Goal: Complete application form

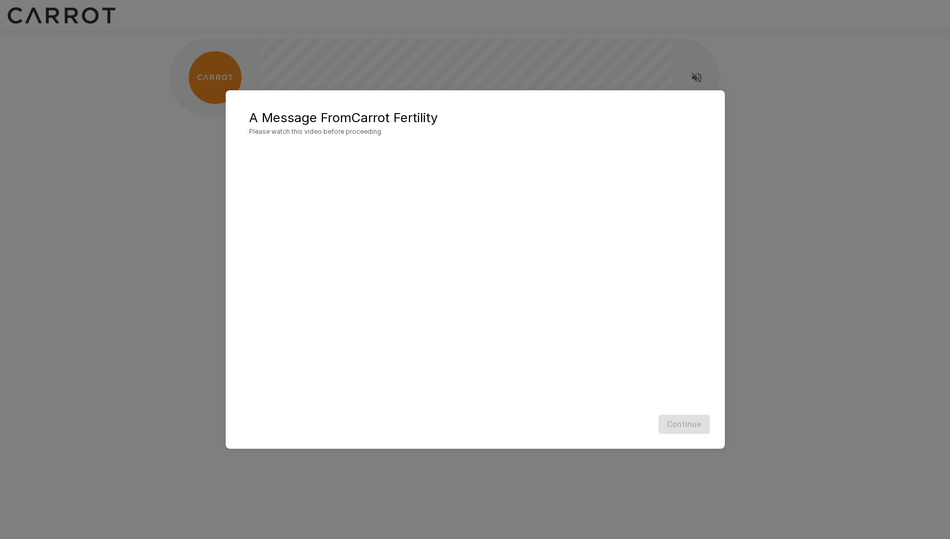
click at [776, 219] on div "A Message From Carrot Fertility Please watch this video before proceeding Conti…" at bounding box center [475, 269] width 950 height 539
click at [687, 428] on button "Continue" at bounding box center [685, 425] width 52 height 20
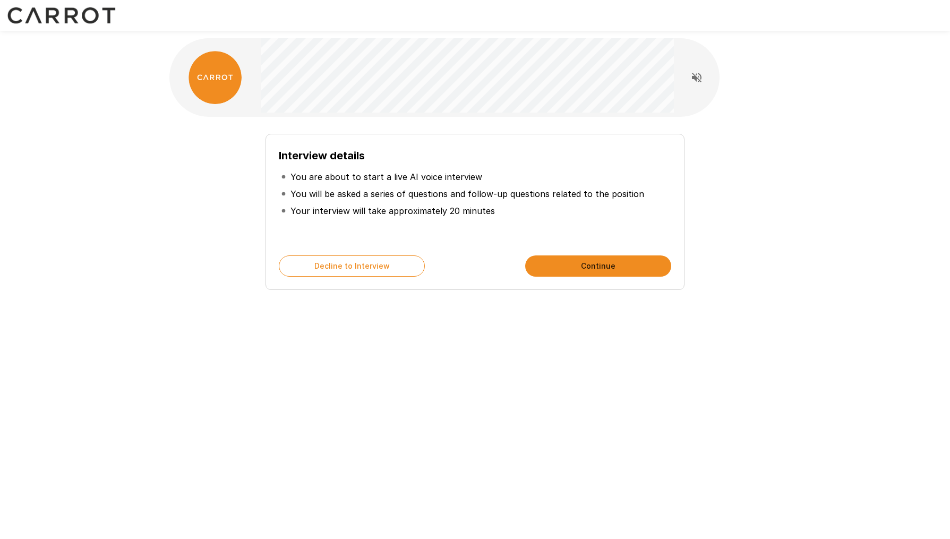
click at [556, 268] on button "Continue" at bounding box center [598, 265] width 146 height 21
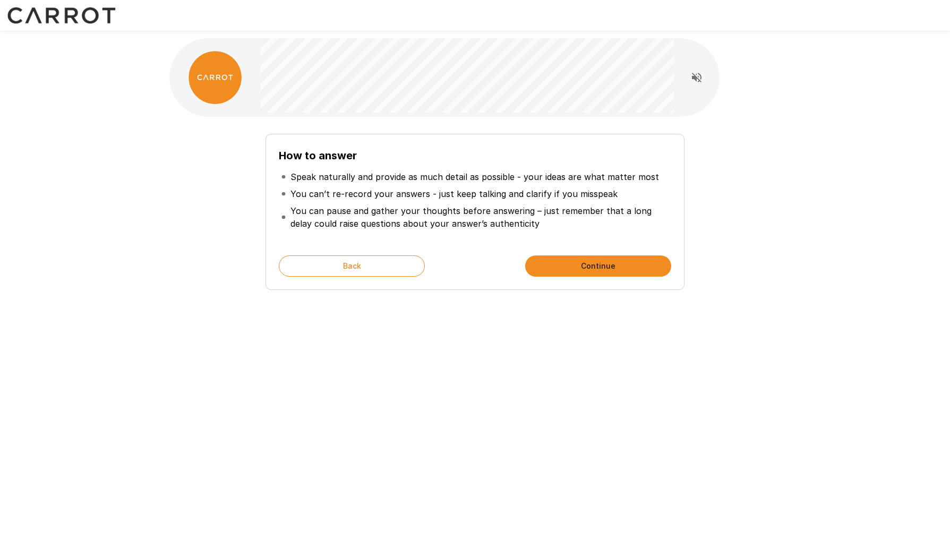
click at [597, 268] on button "Continue" at bounding box center [598, 265] width 146 height 21
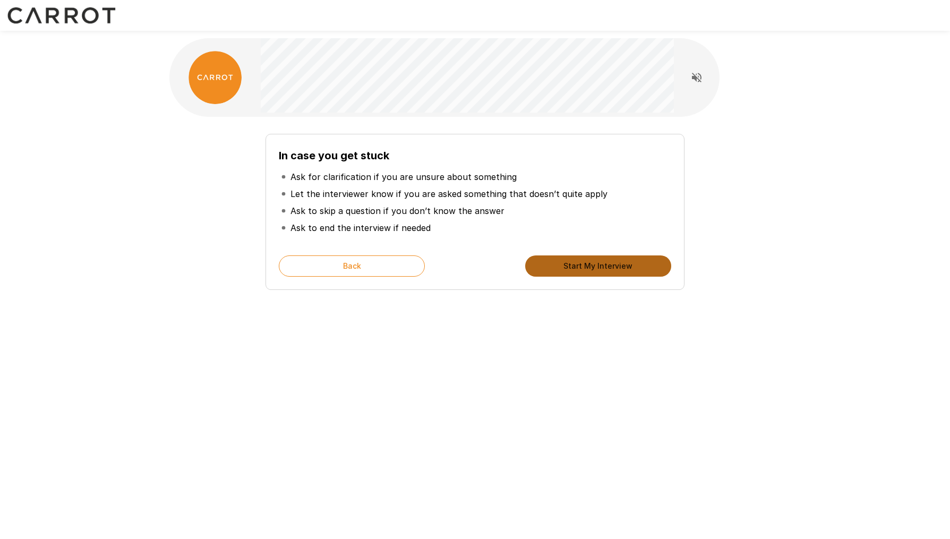
click at [597, 268] on button "Start My Interview" at bounding box center [598, 265] width 146 height 21
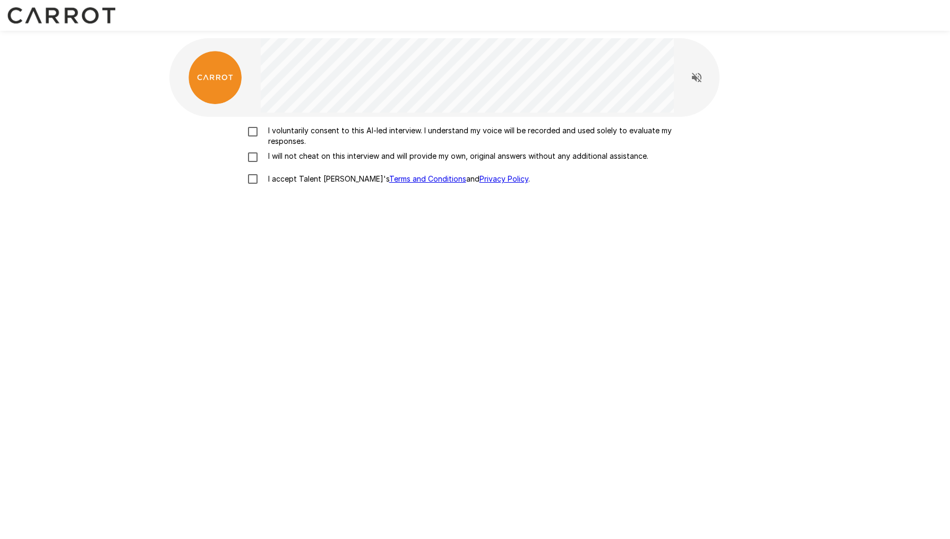
click at [335, 133] on p "I voluntarily consent to this AI-led interview. I understand my voice will be r…" at bounding box center [486, 135] width 445 height 21
click at [327, 156] on p "I will not cheat on this interview and will provide my own, original answers wi…" at bounding box center [456, 156] width 385 height 11
click at [280, 181] on p "I accept Talent Llama's Terms and Conditions and Privacy Policy ." at bounding box center [397, 179] width 266 height 11
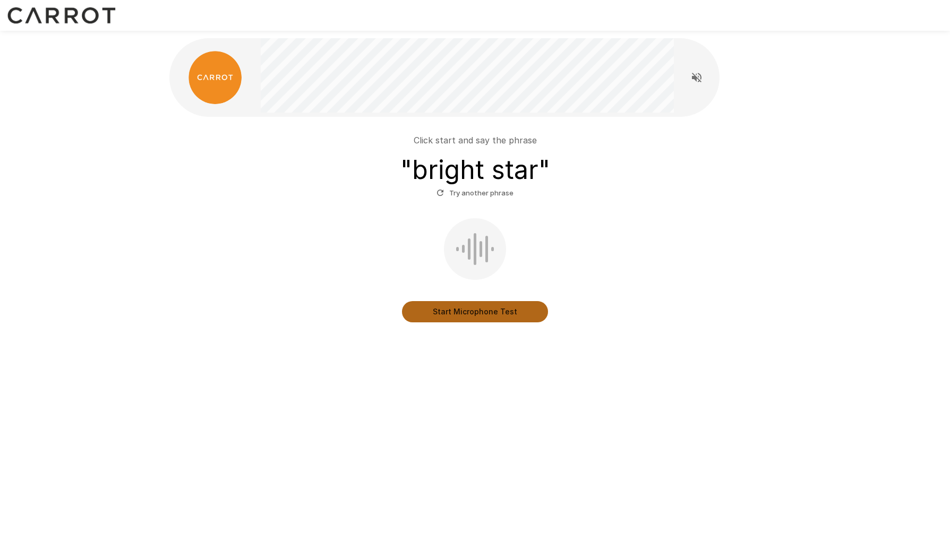
click at [500, 310] on button "Start Microphone Test" at bounding box center [475, 311] width 146 height 21
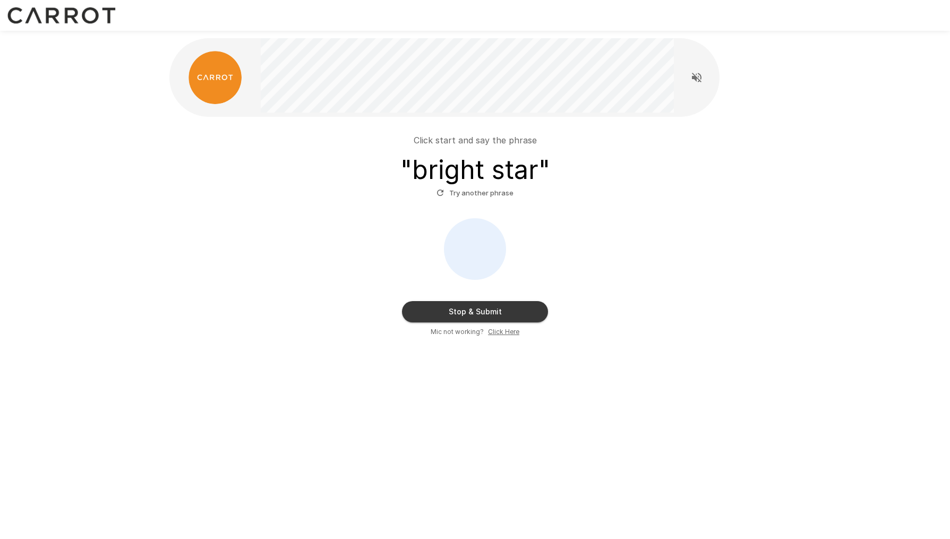
click at [470, 313] on button "Stop & Submit" at bounding box center [475, 311] width 146 height 21
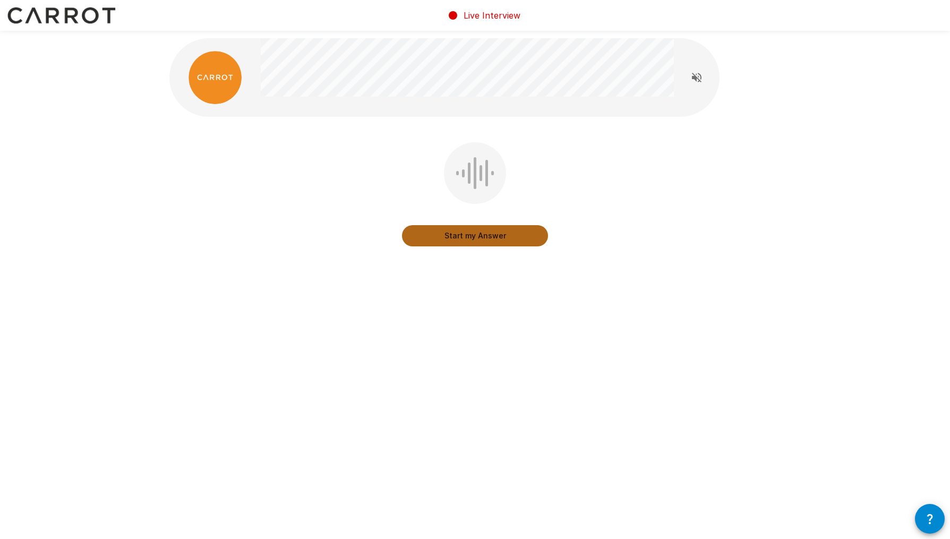
click at [457, 232] on button "Start my Answer" at bounding box center [475, 235] width 146 height 21
click at [497, 239] on button "Stop & Submit" at bounding box center [475, 235] width 146 height 21
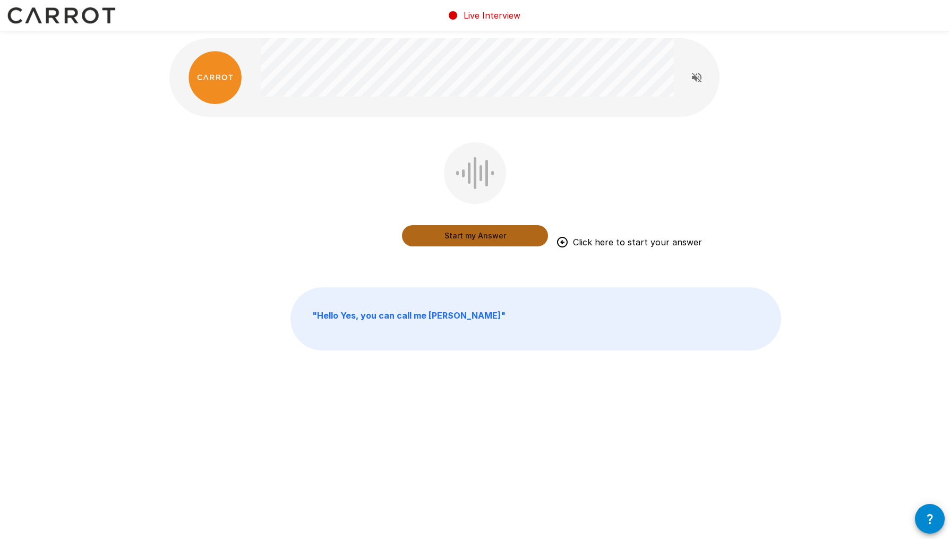
click at [503, 237] on button "Start my Answer" at bounding box center [475, 235] width 146 height 21
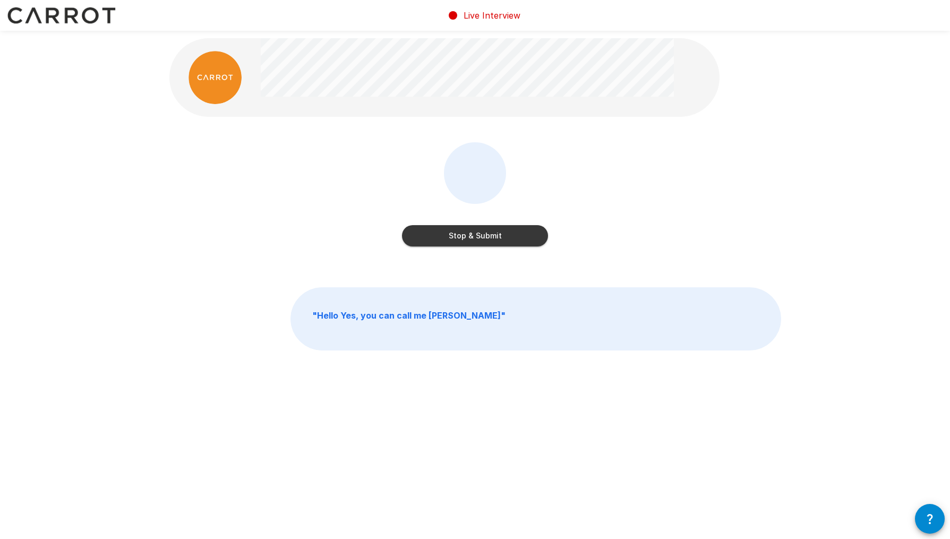
click at [503, 237] on button "Stop & Submit" at bounding box center [475, 235] width 146 height 21
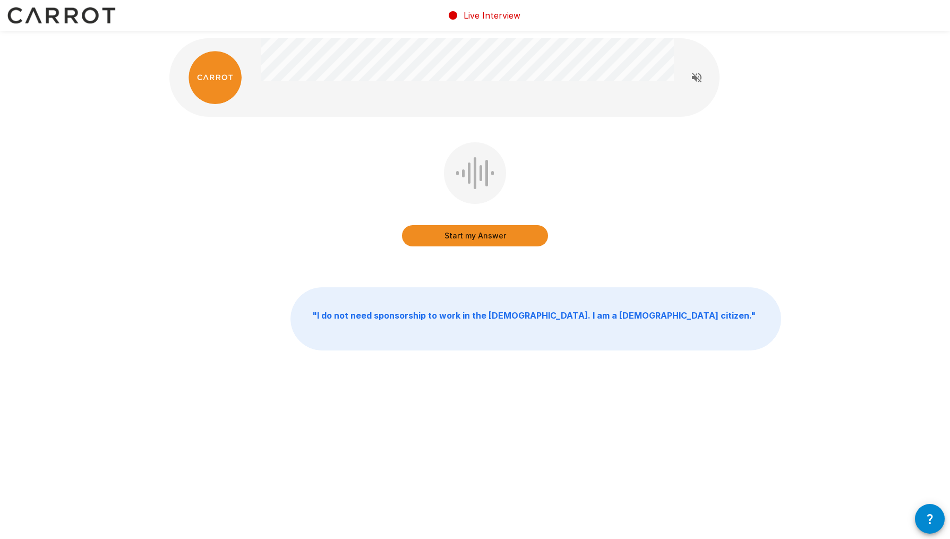
click at [503, 237] on button "Start my Answer" at bounding box center [475, 235] width 146 height 21
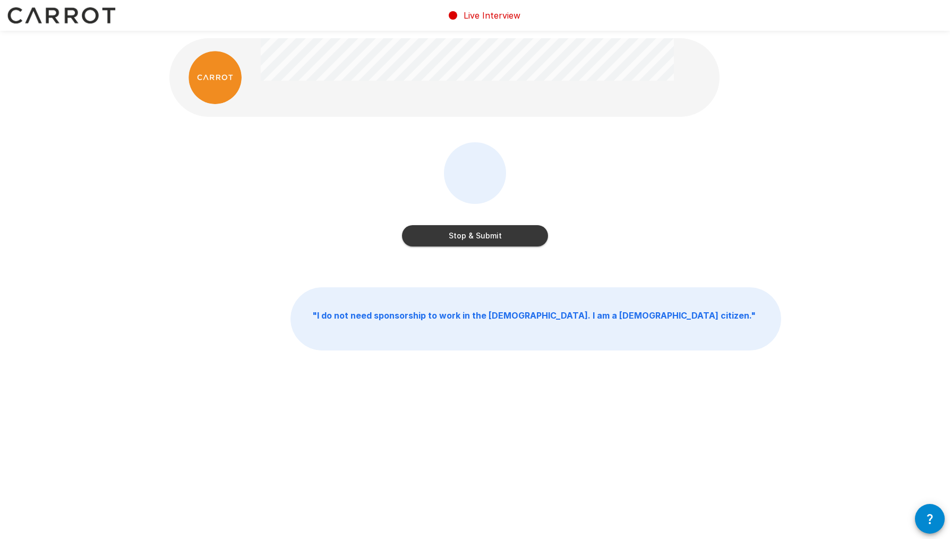
click at [503, 237] on button "Stop & Submit" at bounding box center [475, 235] width 146 height 21
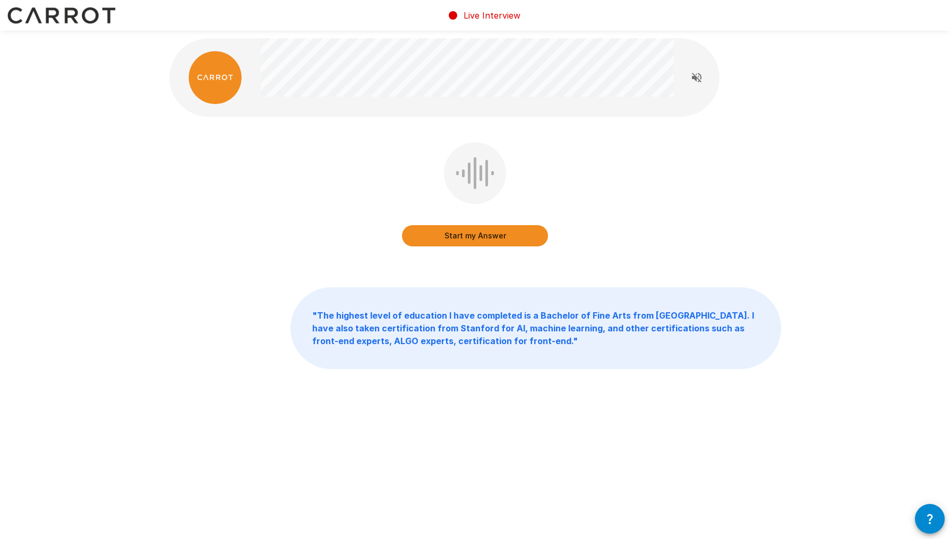
click at [503, 237] on button "Start my Answer" at bounding box center [475, 235] width 146 height 21
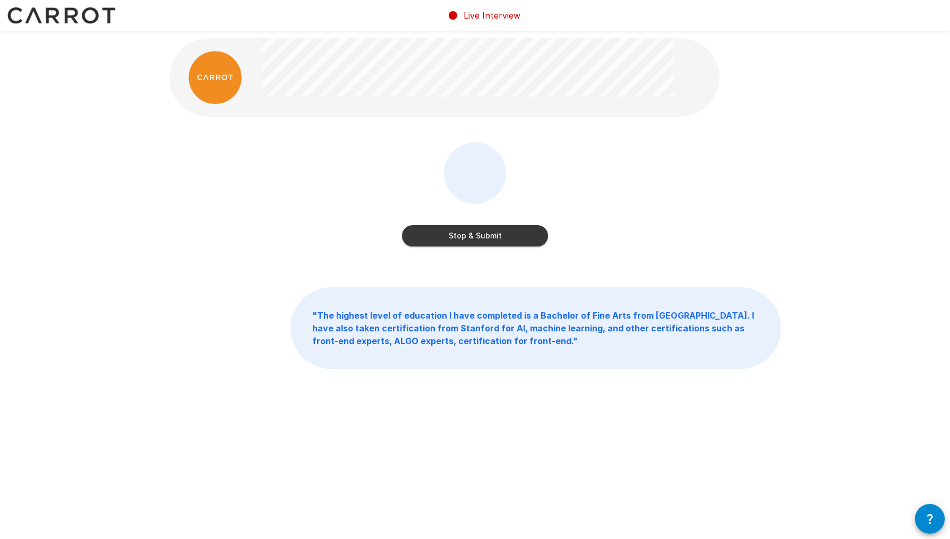
click at [503, 237] on button "Stop & Submit" at bounding box center [475, 235] width 146 height 21
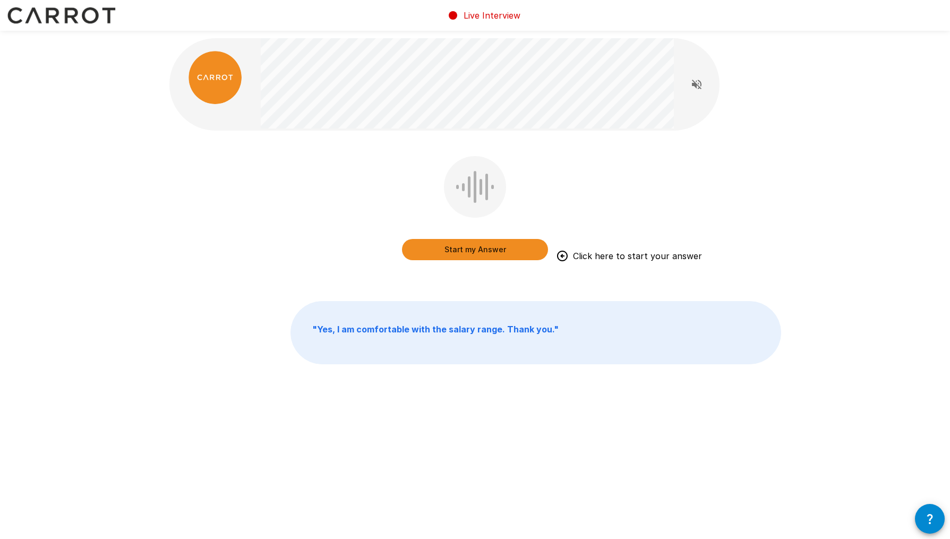
click at [500, 246] on button "Start my Answer" at bounding box center [475, 249] width 146 height 21
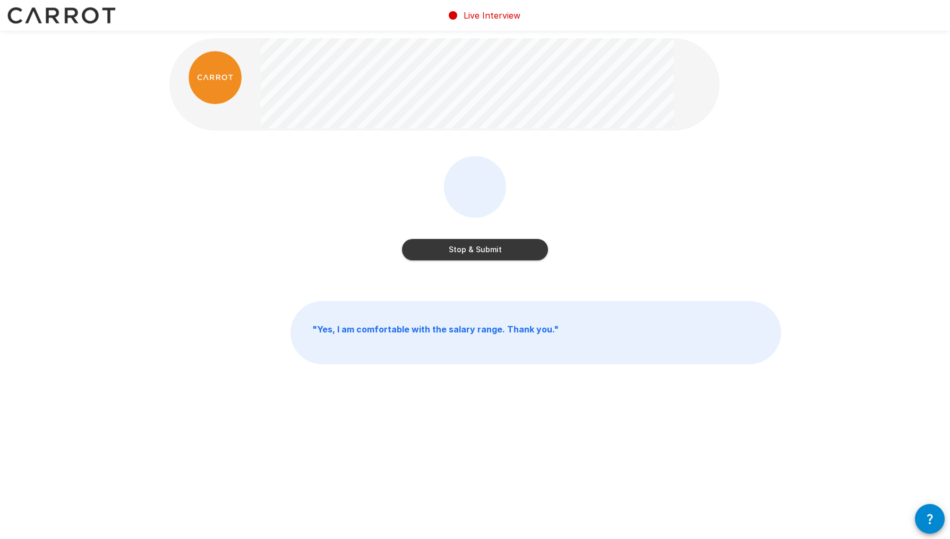
click at [500, 246] on button "Stop & Submit" at bounding box center [475, 249] width 146 height 21
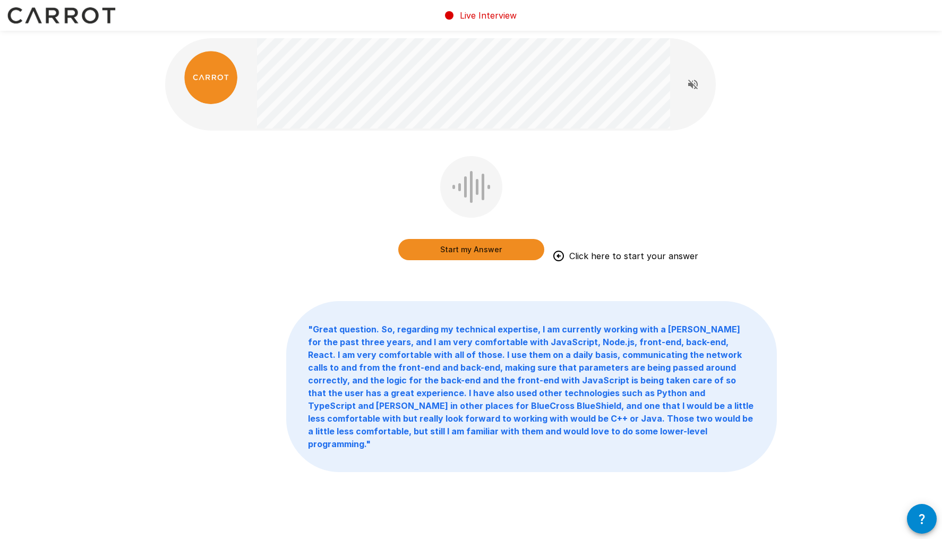
click at [508, 252] on button "Start my Answer" at bounding box center [471, 249] width 146 height 21
click at [508, 252] on button "Stop & Submit" at bounding box center [471, 249] width 146 height 21
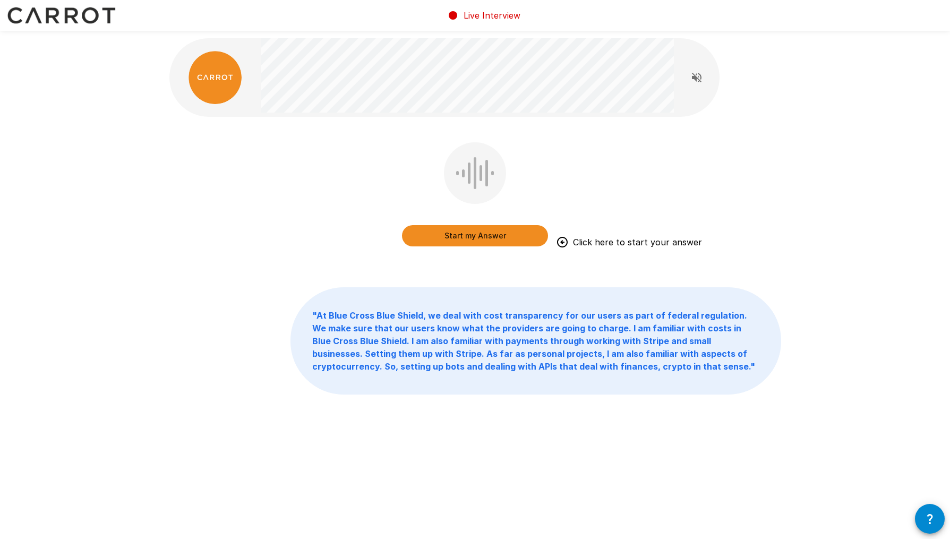
click at [476, 241] on button "Start my Answer" at bounding box center [475, 235] width 146 height 21
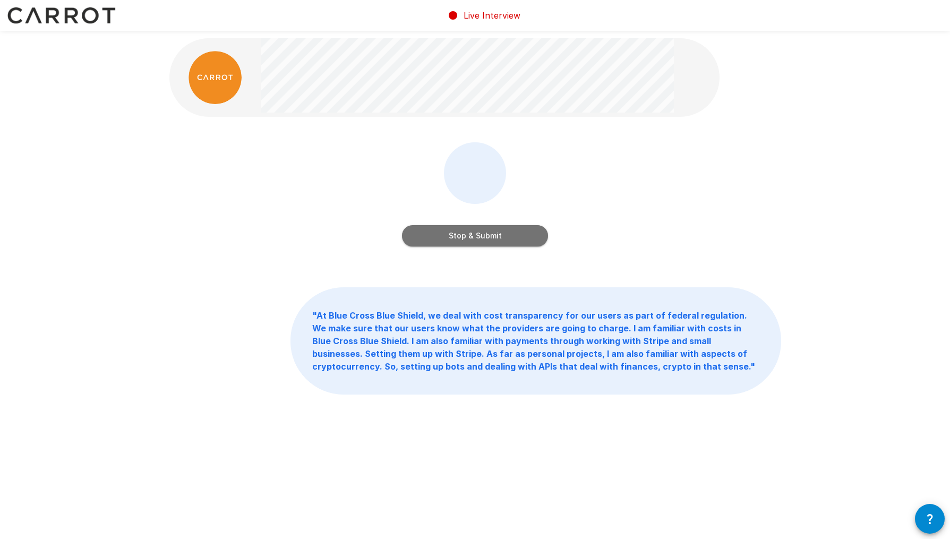
click at [476, 241] on button "Stop & Submit" at bounding box center [475, 235] width 146 height 21
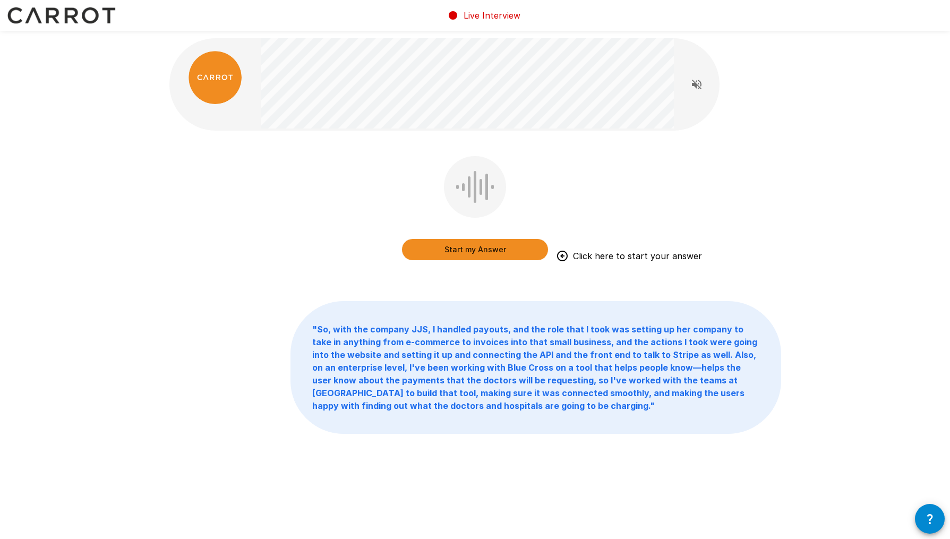
click at [472, 248] on button "Start my Answer" at bounding box center [475, 249] width 146 height 21
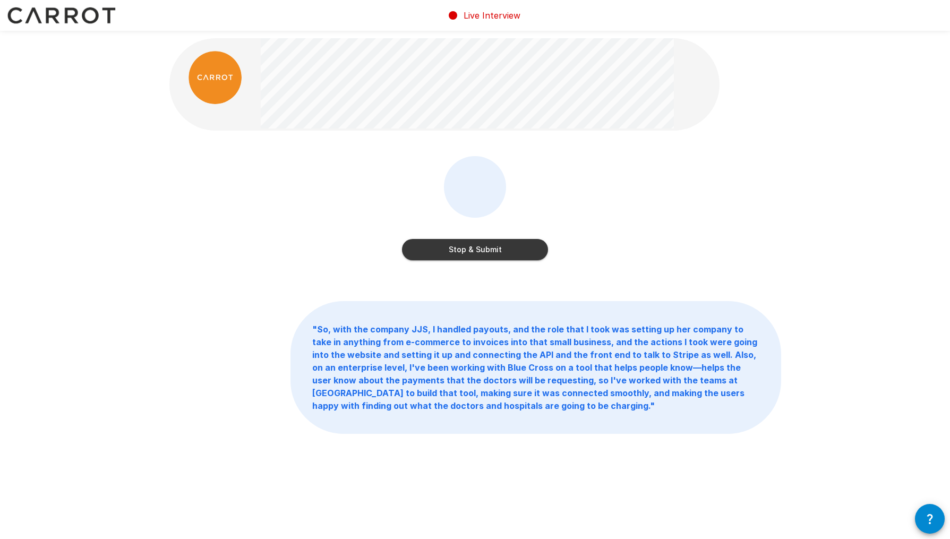
click at [472, 248] on button "Stop & Submit" at bounding box center [475, 249] width 146 height 21
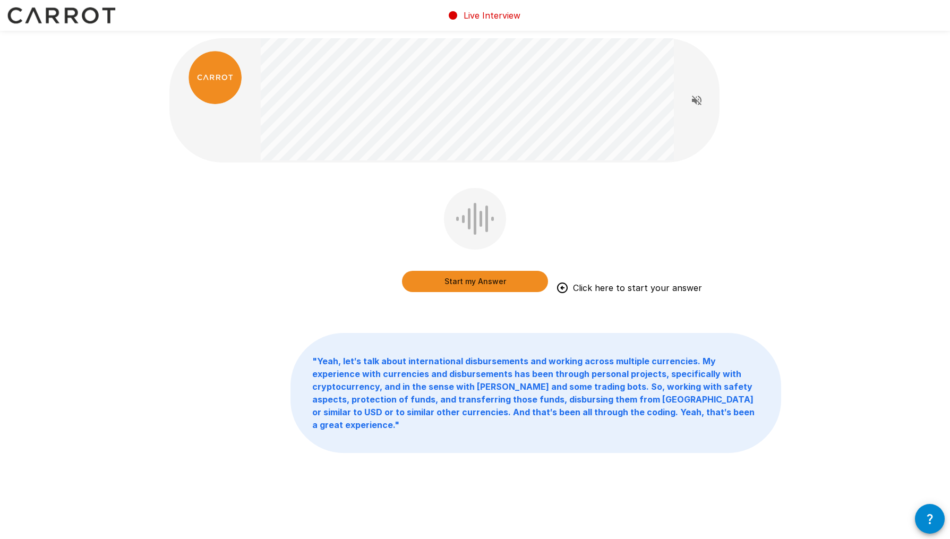
click at [472, 274] on button "Start my Answer" at bounding box center [475, 281] width 146 height 21
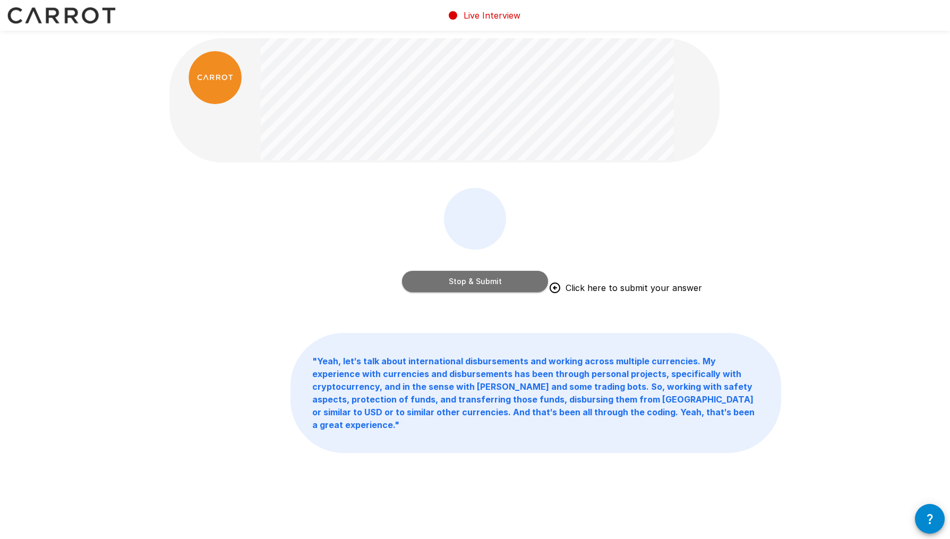
click at [476, 283] on button "Stop & Submit" at bounding box center [475, 281] width 146 height 21
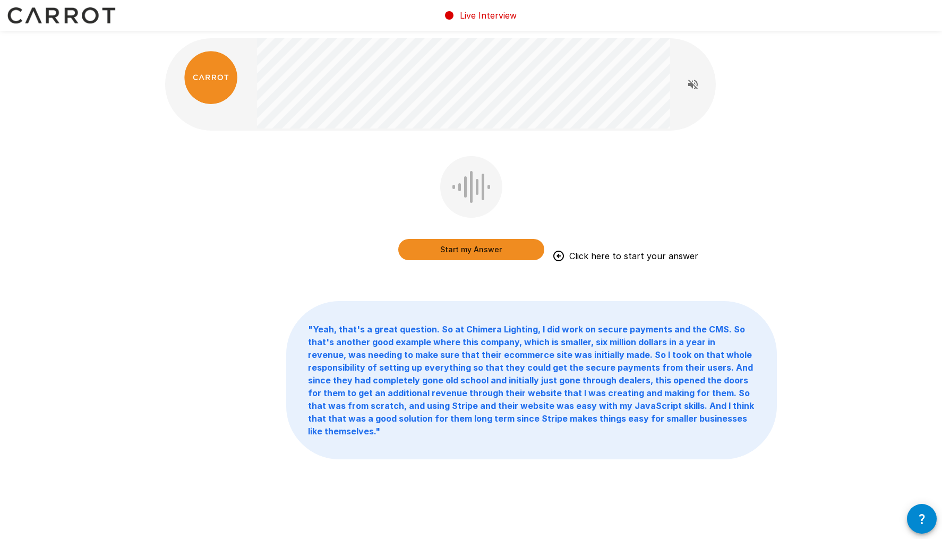
click at [459, 243] on button "Start my Answer" at bounding box center [471, 249] width 146 height 21
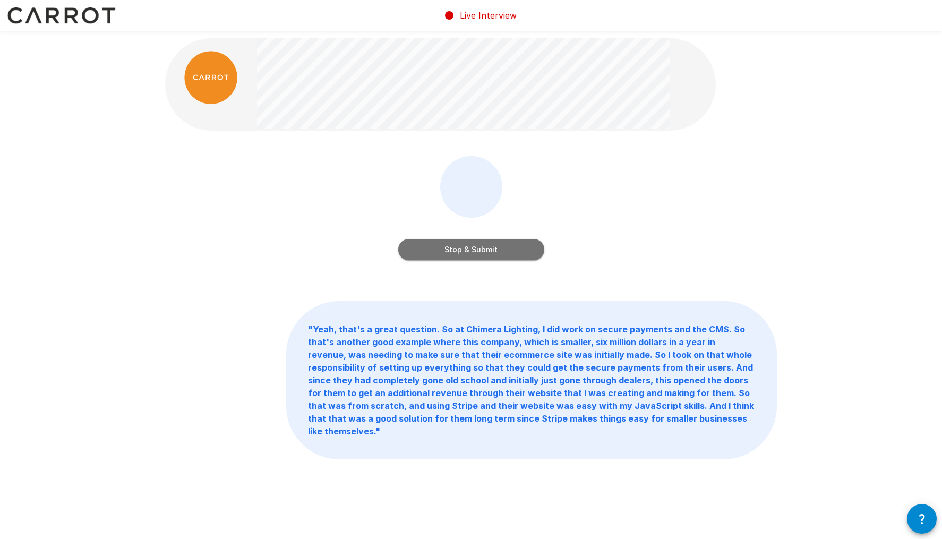
click at [459, 243] on button "Stop & Submit" at bounding box center [471, 249] width 146 height 21
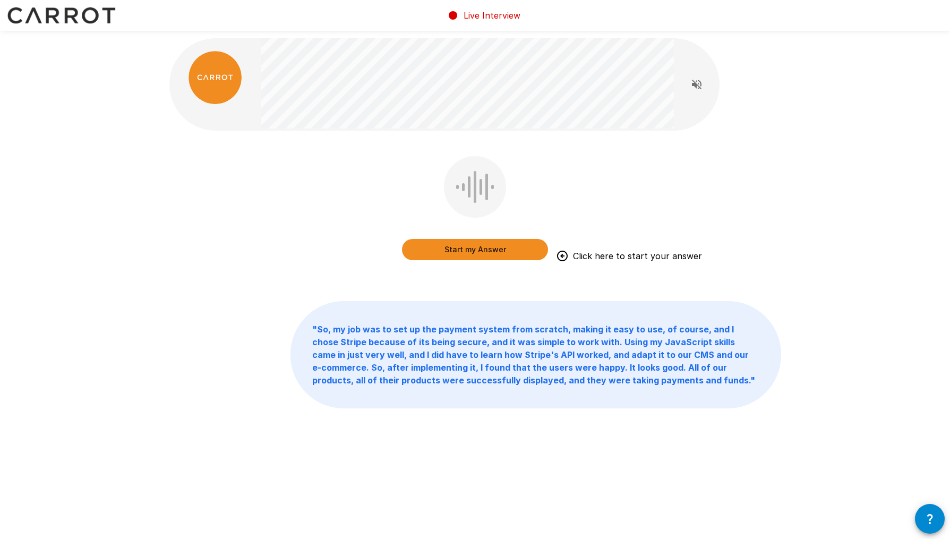
click at [483, 251] on button "Start my Answer" at bounding box center [475, 249] width 146 height 21
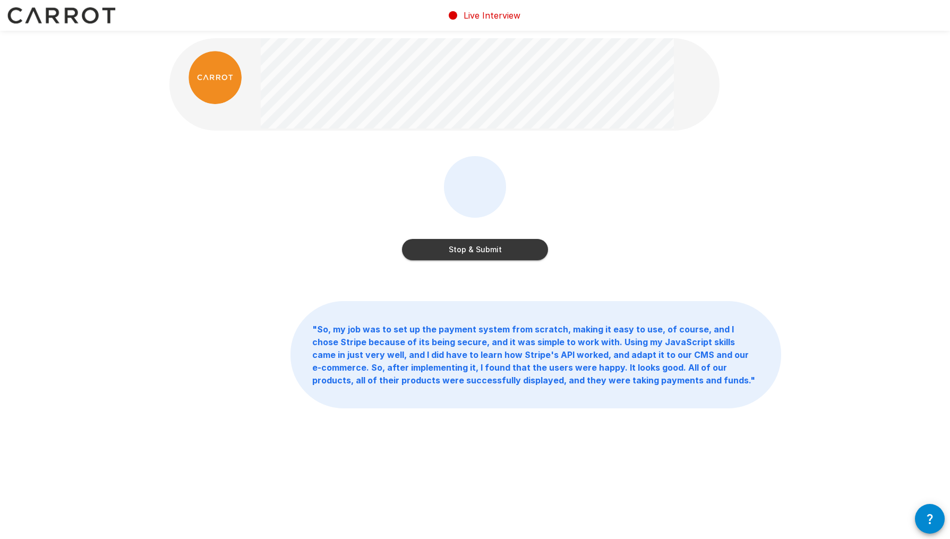
click at [483, 251] on button "Stop & Submit" at bounding box center [475, 249] width 146 height 21
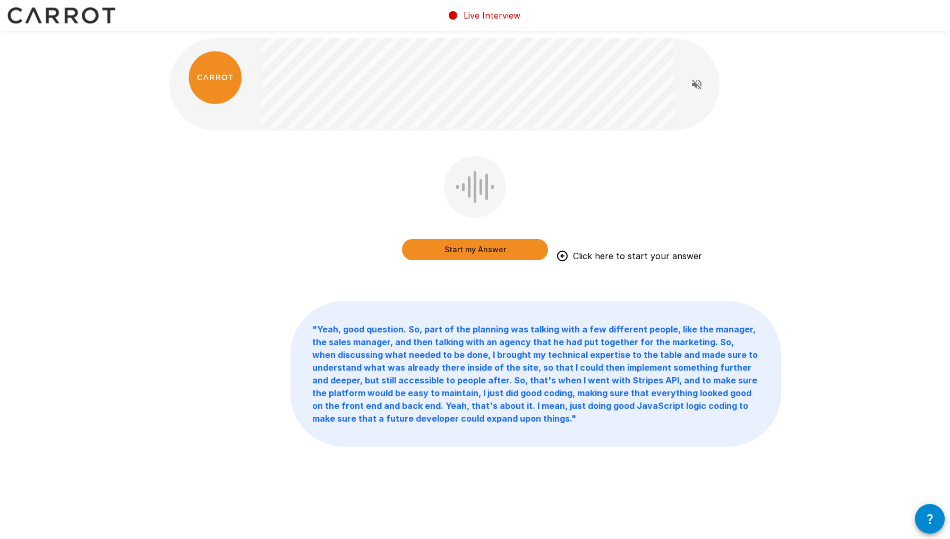
click at [483, 251] on button "Start my Answer" at bounding box center [475, 249] width 146 height 21
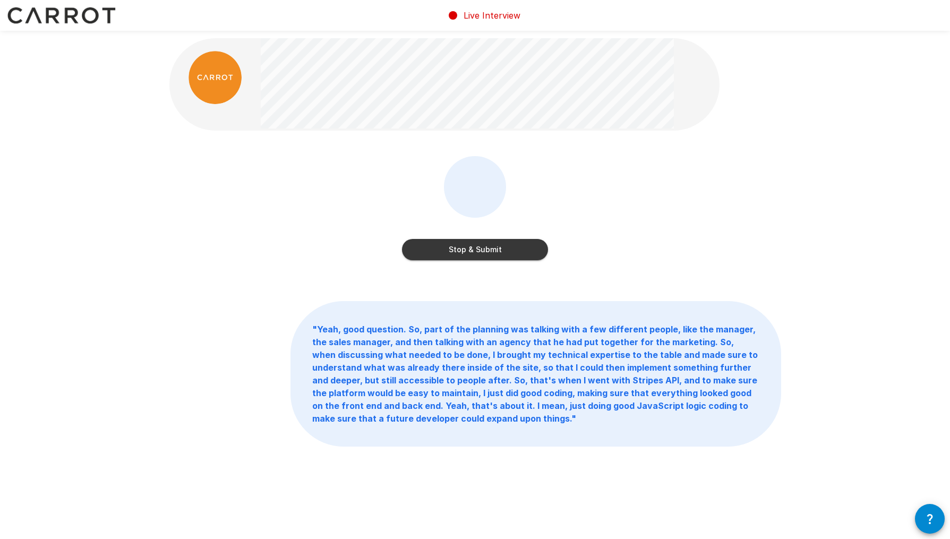
click at [483, 251] on button "Stop & Submit" at bounding box center [475, 249] width 146 height 21
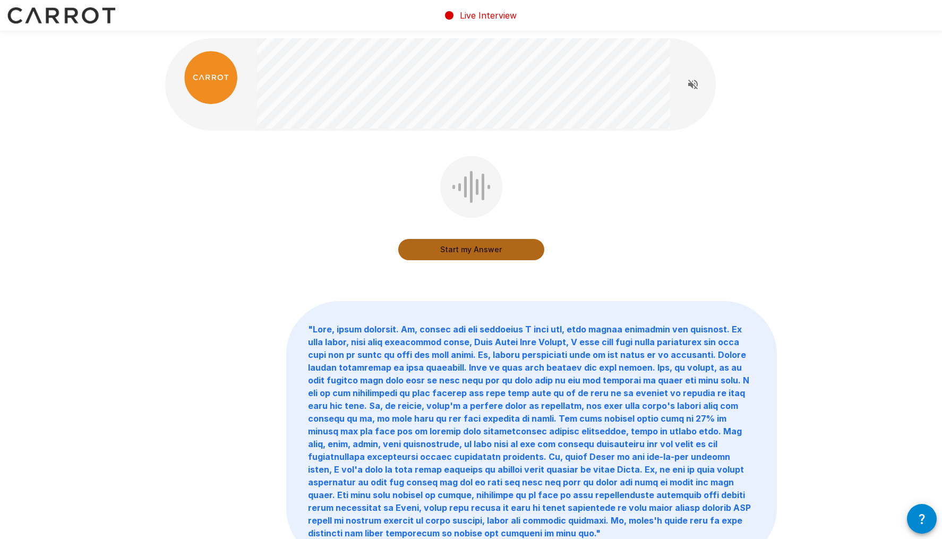
click at [483, 251] on button "Start my Answer" at bounding box center [471, 249] width 146 height 21
click at [483, 251] on button "Stop & Submit" at bounding box center [471, 249] width 146 height 21
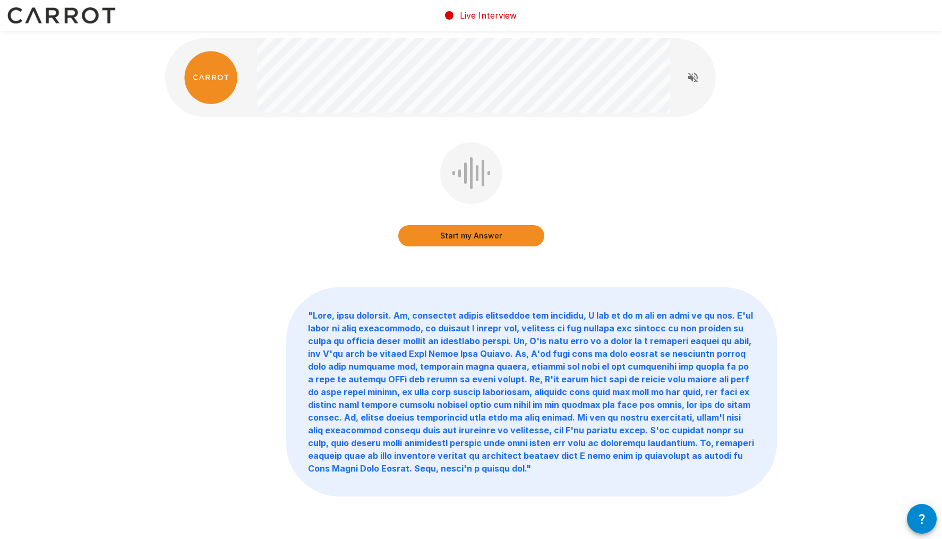
click at [474, 235] on button "Start my Answer" at bounding box center [471, 235] width 146 height 21
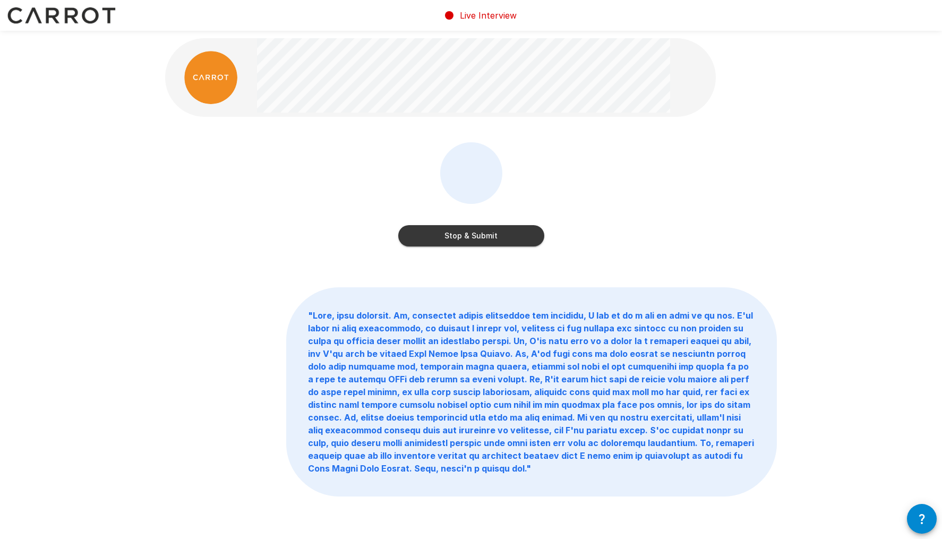
click at [474, 235] on button "Stop & Submit" at bounding box center [471, 235] width 146 height 21
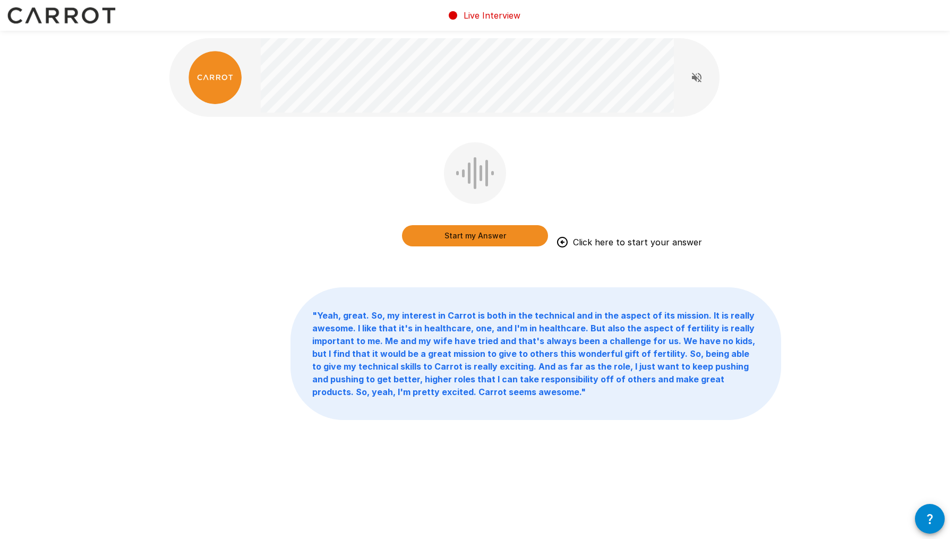
click at [474, 235] on button "Start my Answer" at bounding box center [475, 235] width 146 height 21
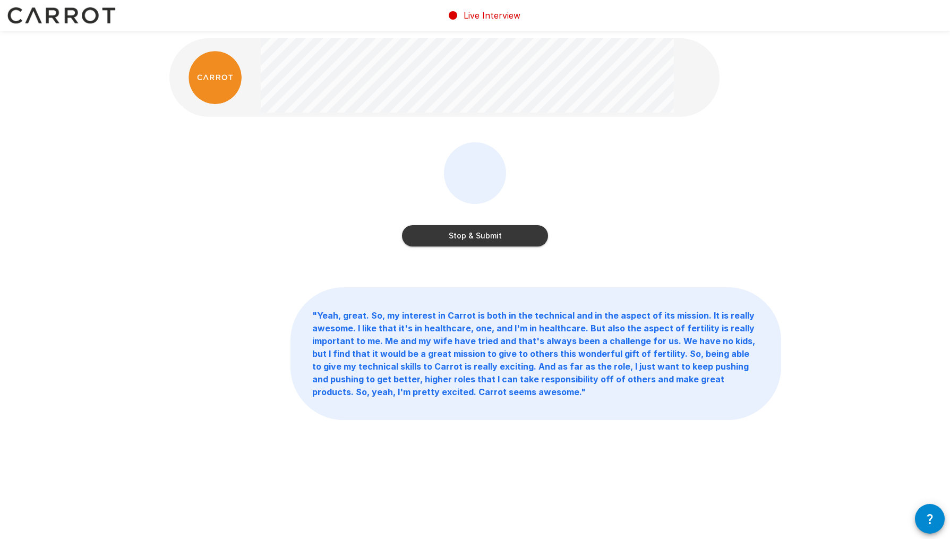
click at [474, 235] on button "Stop & Submit" at bounding box center [475, 235] width 146 height 21
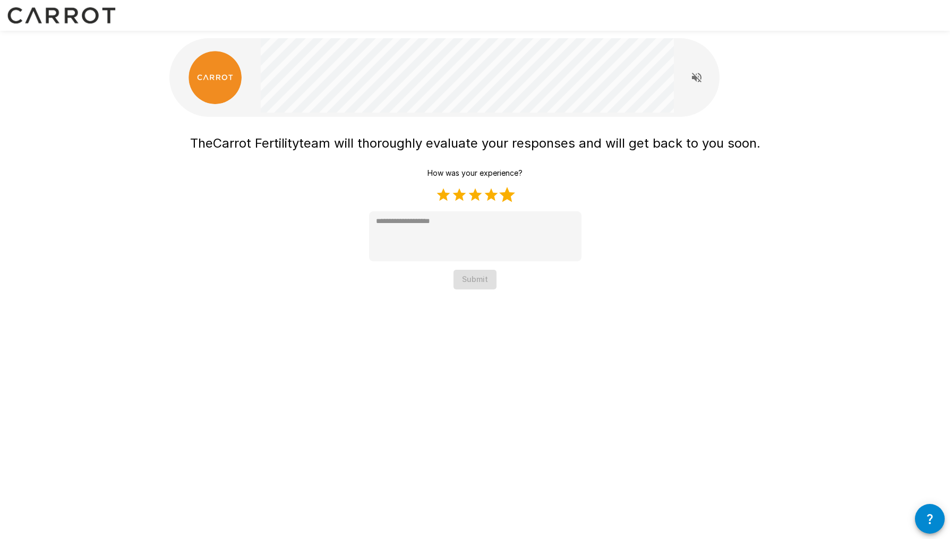
click at [502, 198] on label "5 Stars" at bounding box center [507, 195] width 16 height 16
type textarea "*"
click at [475, 277] on button "Submit" at bounding box center [475, 280] width 43 height 20
